Goal: Information Seeking & Learning: Learn about a topic

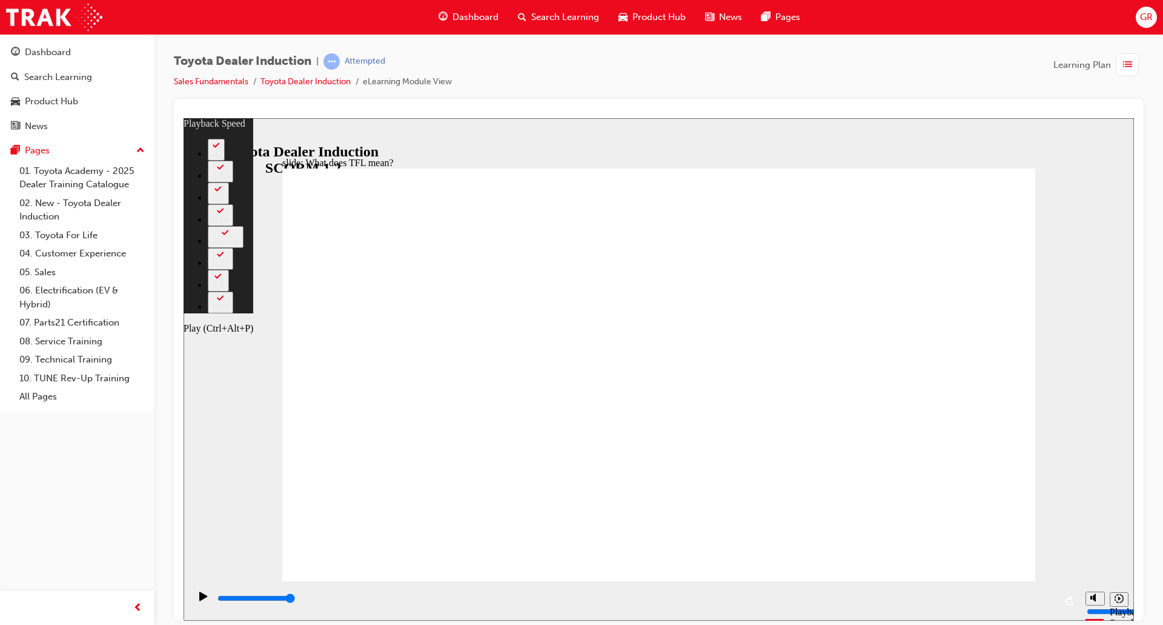
click at [199, 600] on icon "Play (Ctrl+Alt+P)" at bounding box center [203, 595] width 8 height 9
type input "128"
type input "10800"
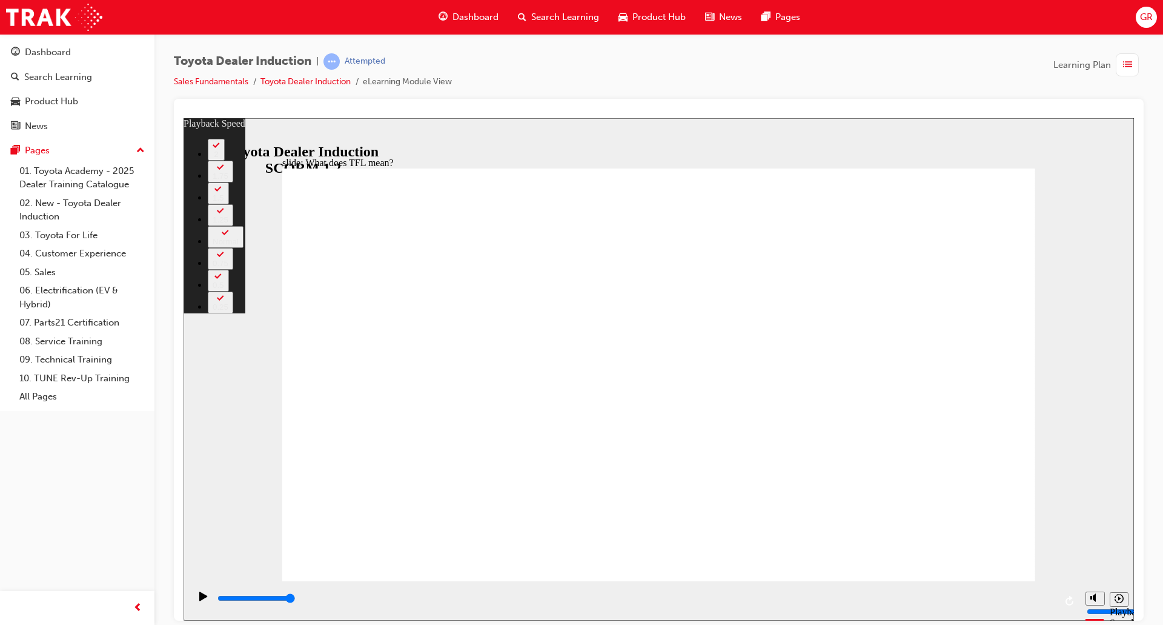
type input "139"
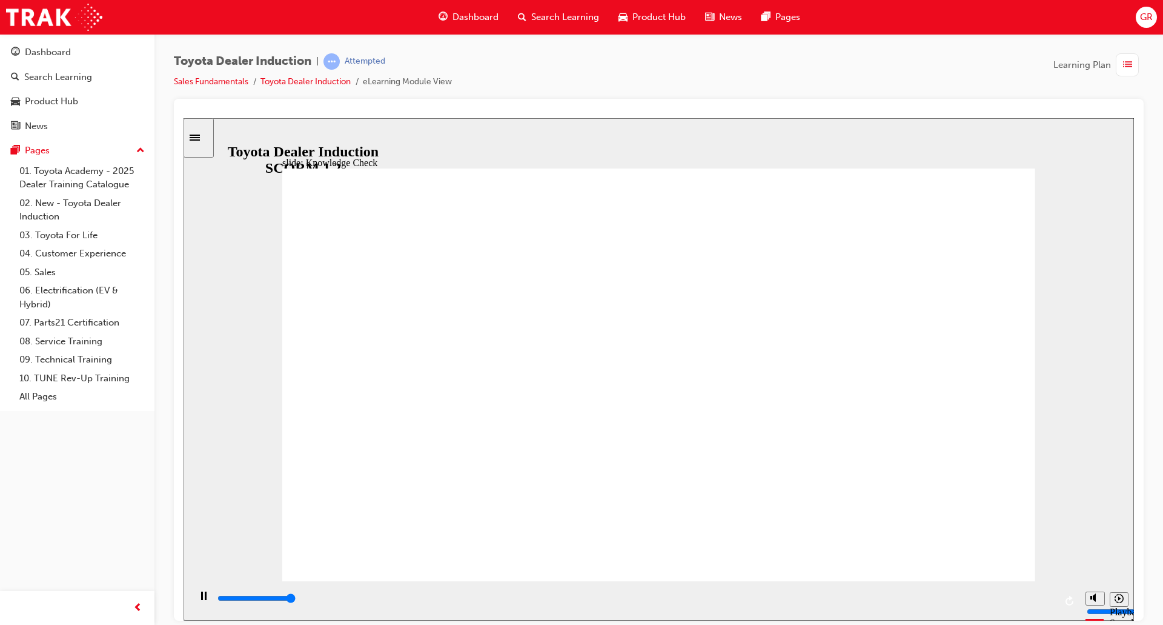
type input "5000"
radio input "true"
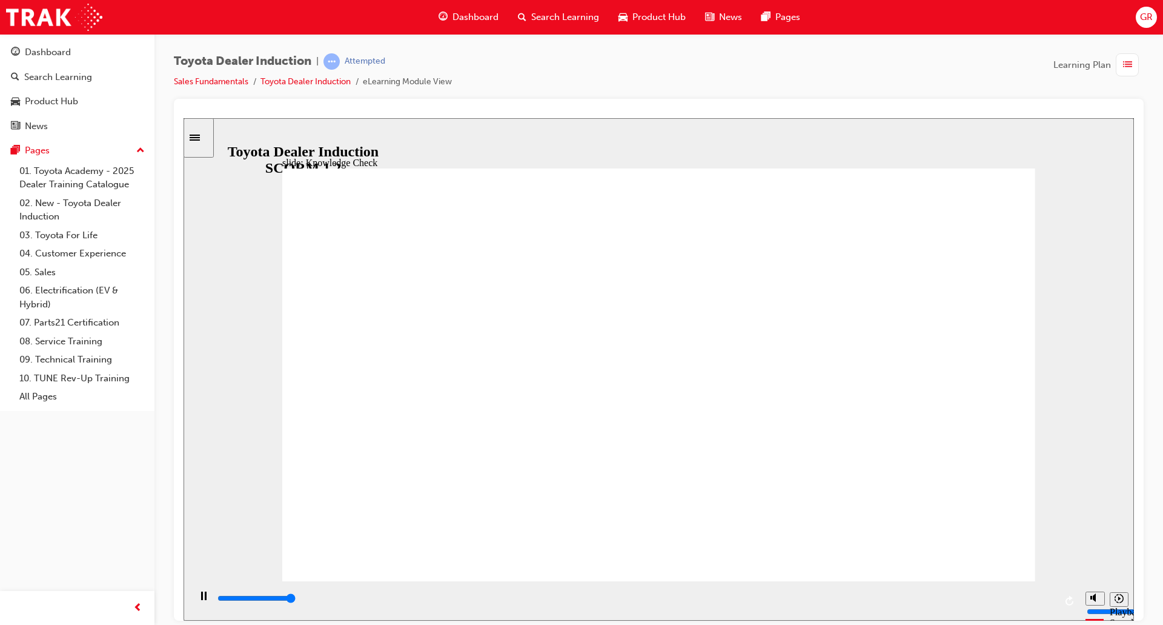
type input "5000"
radio input "true"
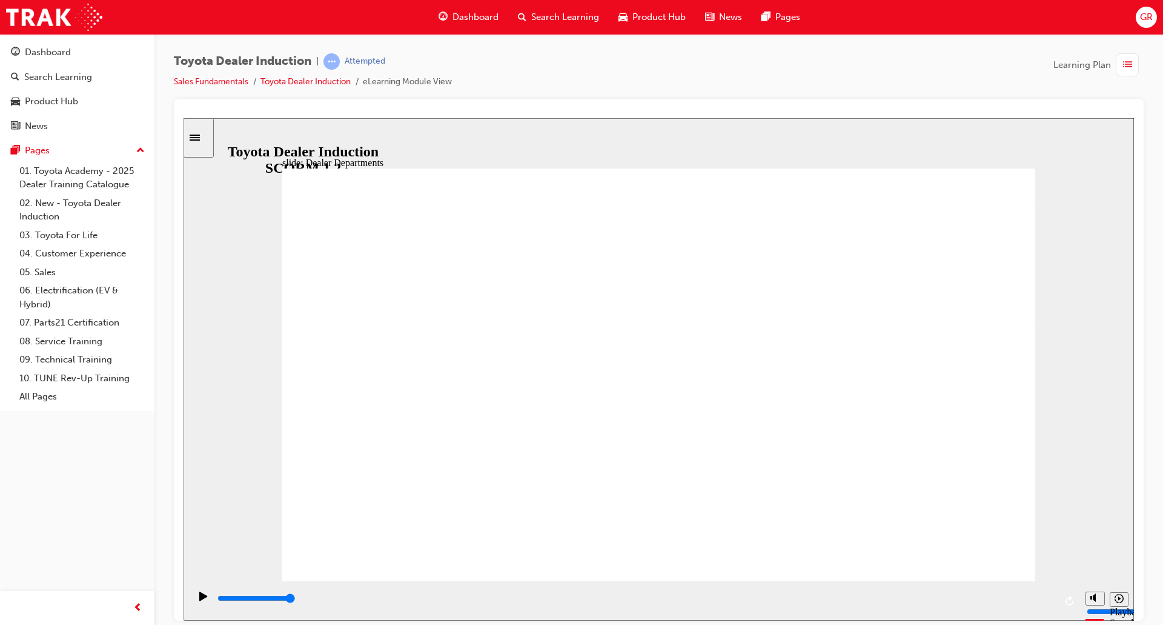
type input "11300"
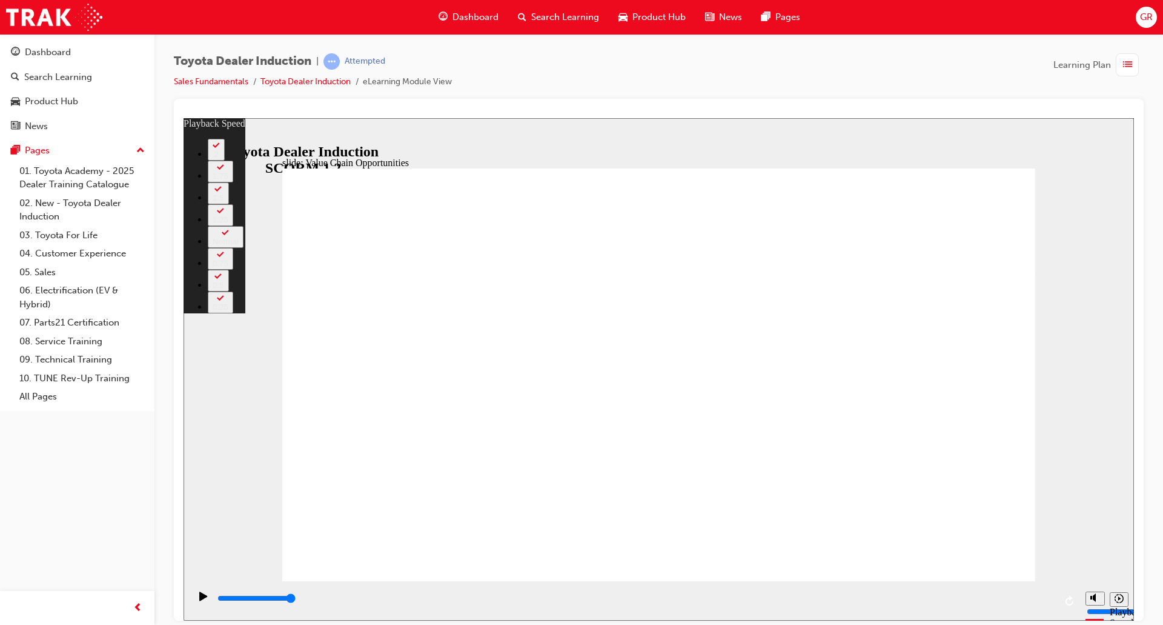
type input "52"
type input "64"
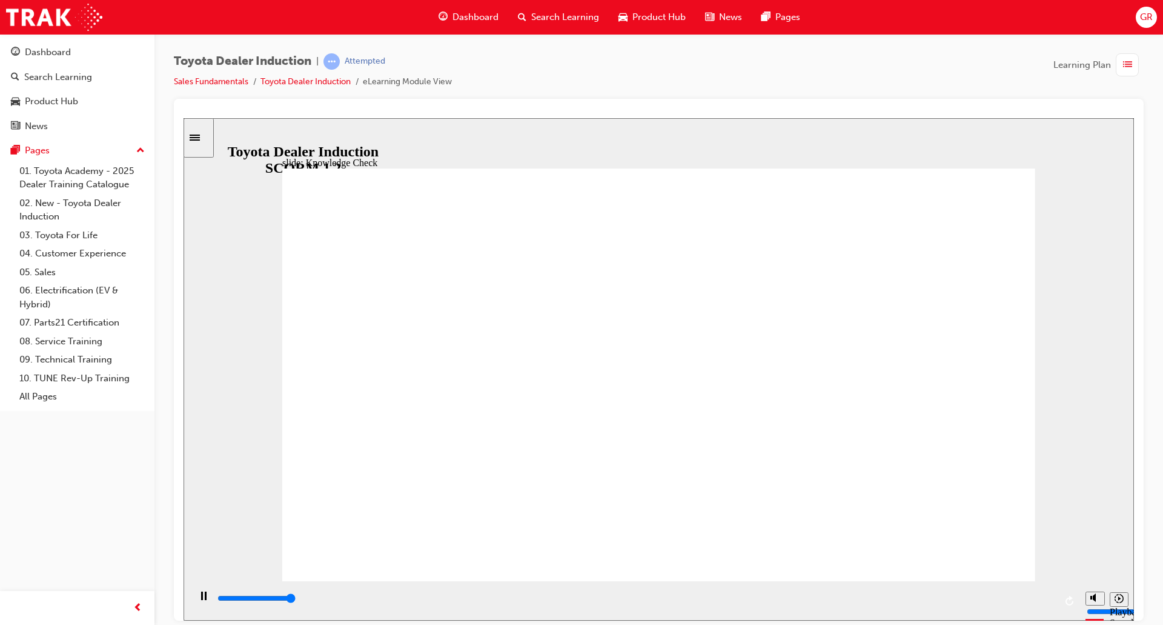
type input "5000"
radio input "true"
type input "5000"
radio input "true"
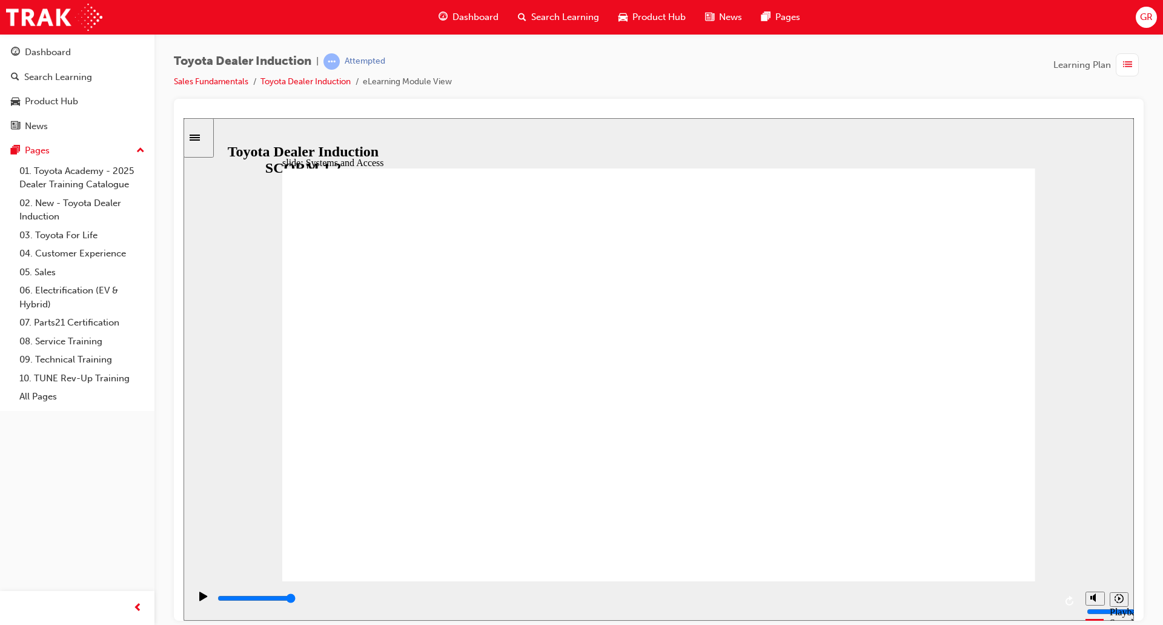
type input "38300"
